Goal: Check status: Check status

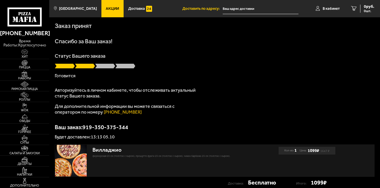
type input "[STREET_ADDRESS]"
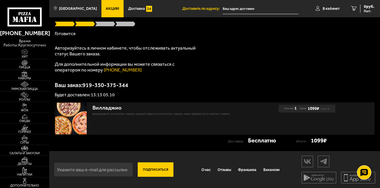
type input "[STREET_ADDRESS]"
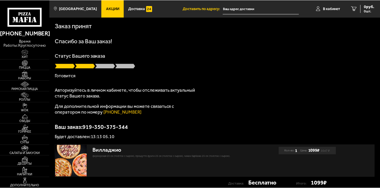
scroll to position [0, 0]
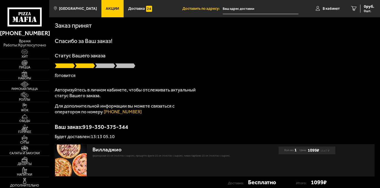
type input "[STREET_ADDRESS]"
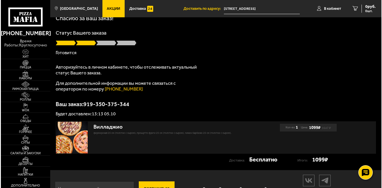
scroll to position [14, 0]
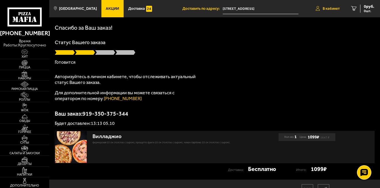
click at [332, 6] on link "В кабинет" at bounding box center [327, 8] width 35 height 17
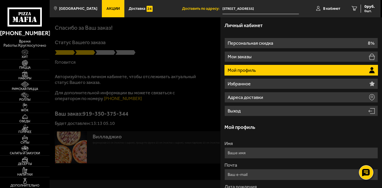
click at [308, 68] on li "Мой профиль" at bounding box center [300, 70] width 153 height 11
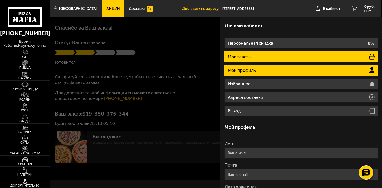
click at [329, 61] on li "Мои заказы" at bounding box center [300, 56] width 153 height 11
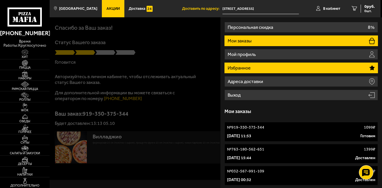
scroll to position [29, 0]
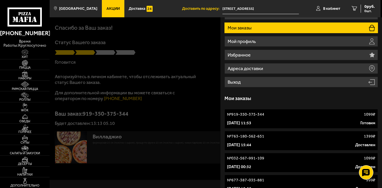
click at [326, 112] on div "№ 919-350-375-344 1099 ₽" at bounding box center [301, 115] width 148 height 6
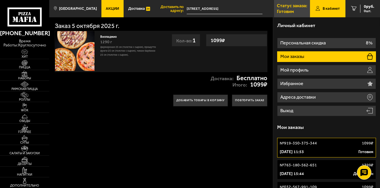
click at [293, 12] on p "Готовим" at bounding box center [285, 11] width 17 height 5
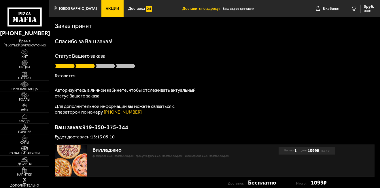
type input "[STREET_ADDRESS]"
